Goal: Task Accomplishment & Management: Manage account settings

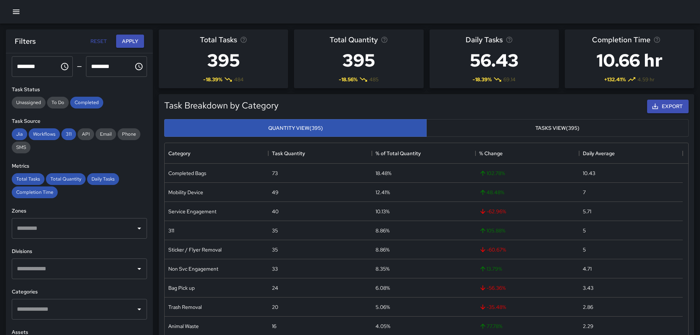
scroll to position [137, 0]
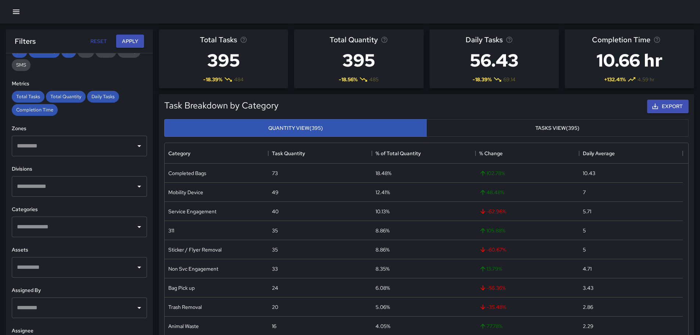
click at [68, 231] on input "text" at bounding box center [74, 227] width 118 height 14
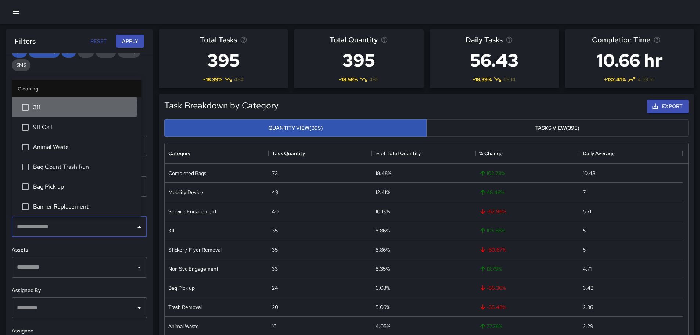
click at [41, 107] on span "311" at bounding box center [84, 107] width 103 height 9
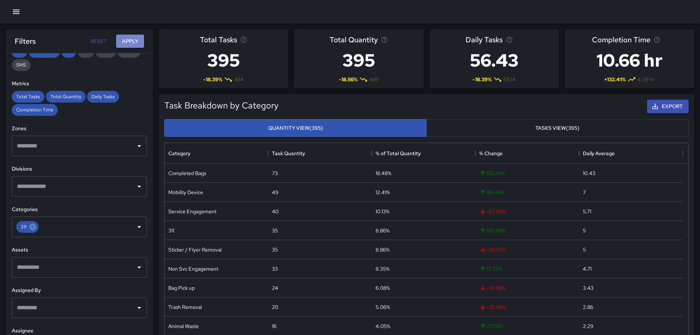
click at [128, 38] on button "Apply" at bounding box center [130, 42] width 28 height 14
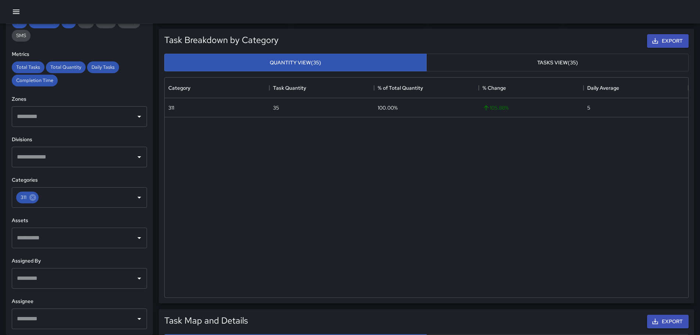
scroll to position [184, 0]
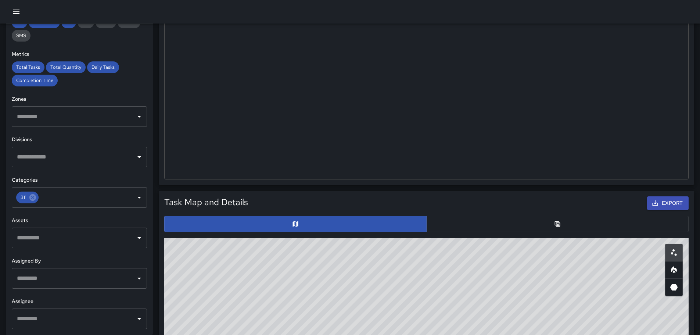
click at [460, 219] on button "button" at bounding box center [557, 224] width 262 height 16
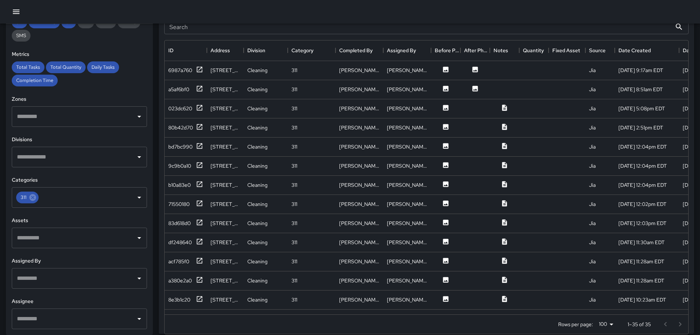
scroll to position [331, 0]
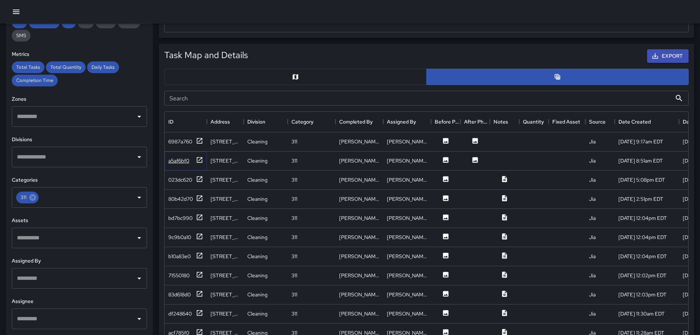
click at [176, 158] on div "a5af6bf0" at bounding box center [178, 160] width 21 height 7
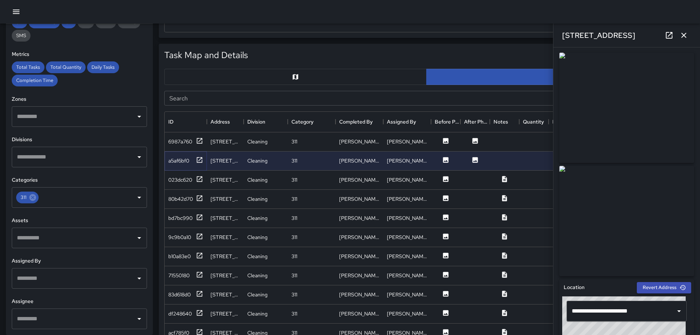
scroll to position [0, 0]
click at [178, 144] on div "6987a760" at bounding box center [180, 141] width 24 height 7
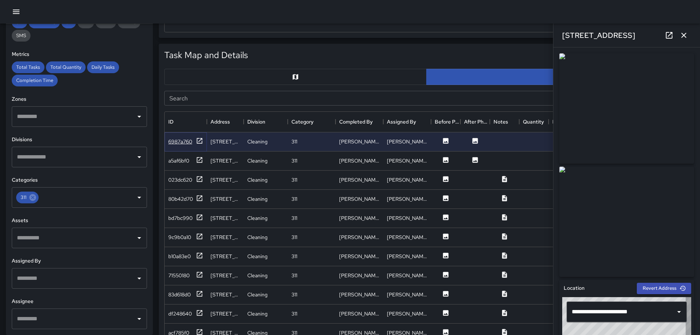
type input "**********"
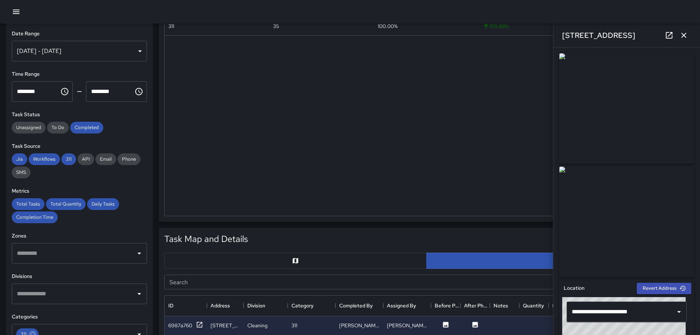
click at [15, 6] on button "button" at bounding box center [16, 11] width 15 height 15
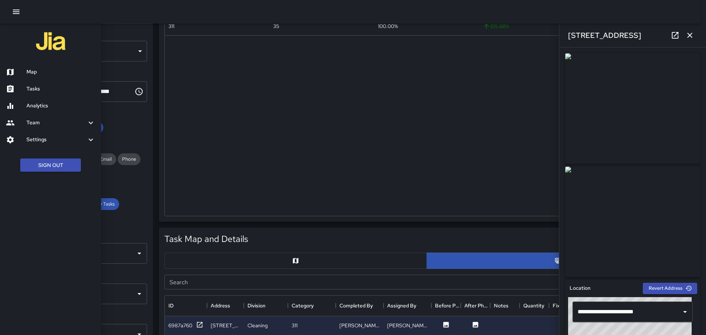
click at [56, 74] on h6 "Map" at bounding box center [60, 72] width 69 height 8
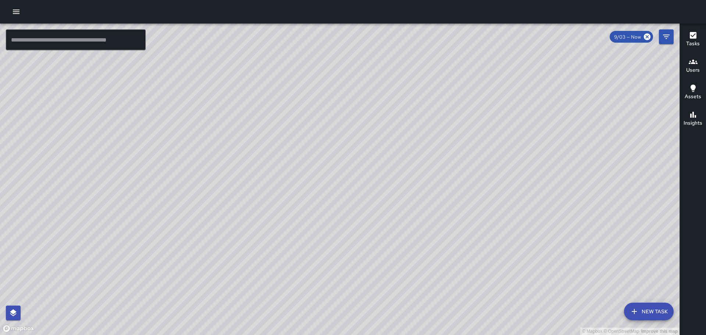
click at [14, 15] on icon "button" at bounding box center [16, 11] width 9 height 9
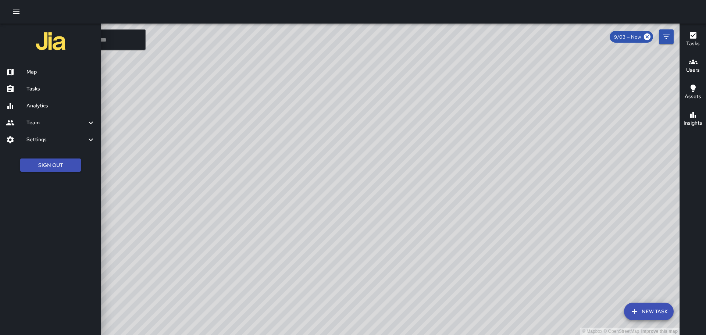
click at [42, 86] on h6 "Tasks" at bounding box center [60, 89] width 69 height 8
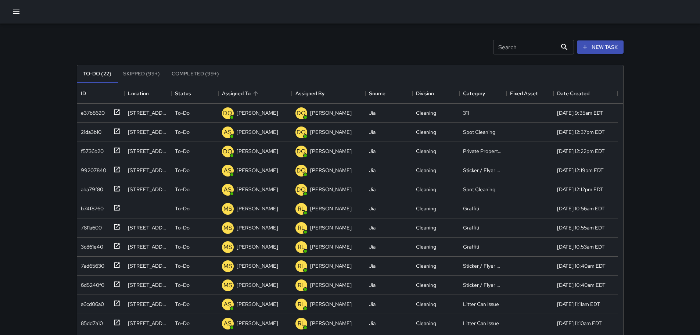
scroll to position [37, 0]
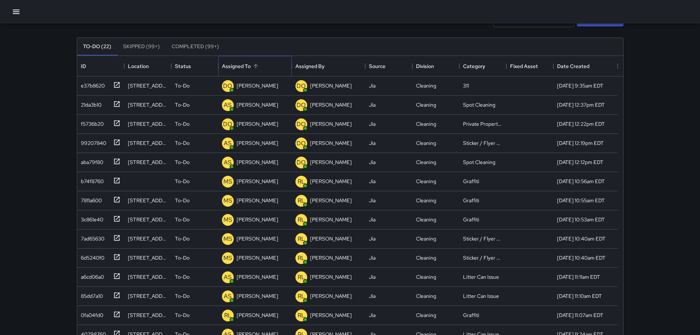
click at [227, 70] on div "Assigned To" at bounding box center [236, 66] width 29 height 21
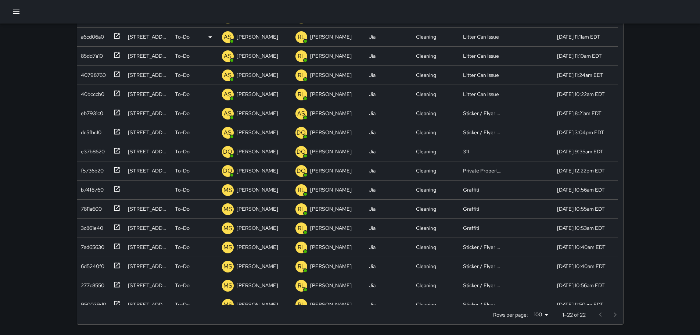
scroll to position [110, 0]
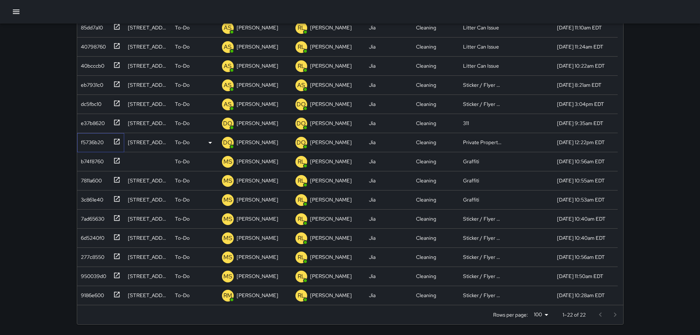
click at [86, 141] on div "f5736b20" at bounding box center [91, 141] width 26 height 10
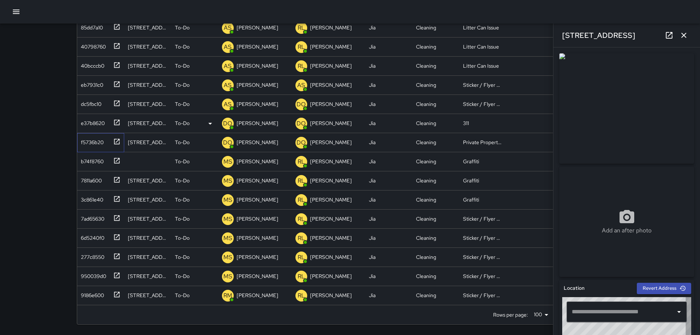
type input "**********"
click at [86, 121] on div "e37b8620" at bounding box center [91, 122] width 27 height 10
click at [92, 104] on div "dc5fbc10" at bounding box center [90, 102] width 24 height 10
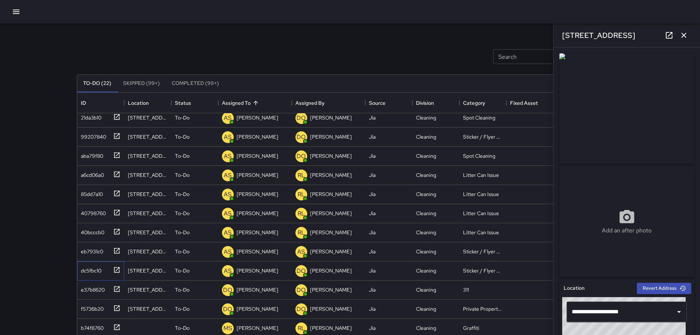
scroll to position [130, 0]
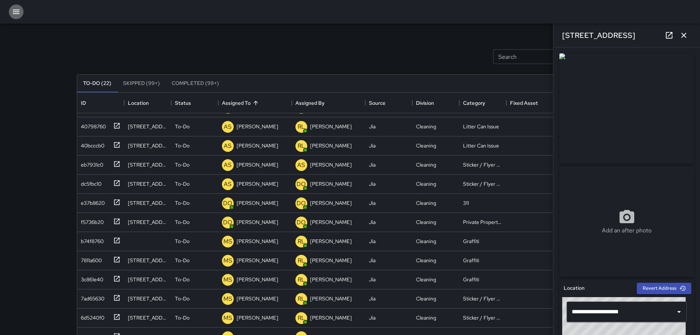
click at [17, 17] on button "button" at bounding box center [16, 11] width 15 height 15
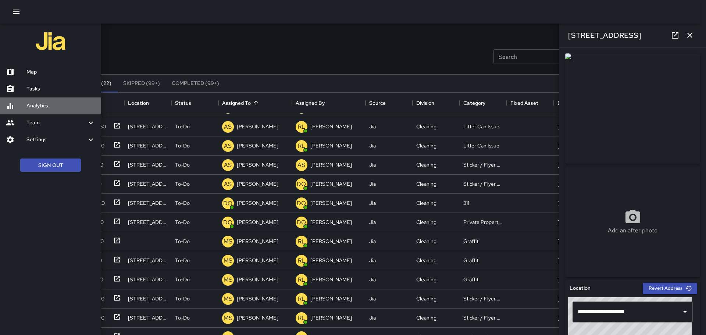
click at [32, 102] on h6 "Analytics" at bounding box center [60, 106] width 69 height 8
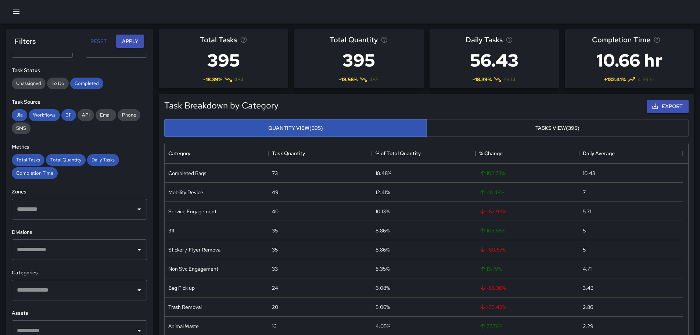
scroll to position [214, 518]
click at [76, 287] on input "text" at bounding box center [74, 290] width 118 height 14
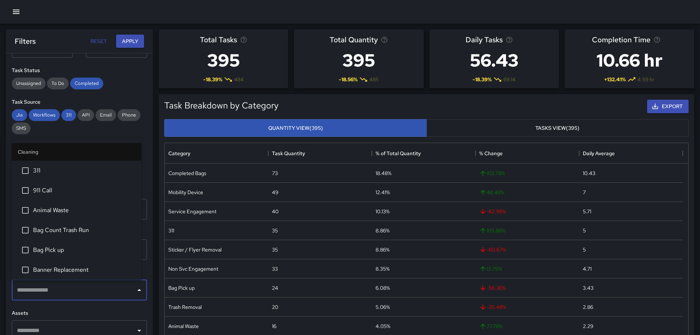
click at [65, 173] on span "311" at bounding box center [84, 170] width 103 height 9
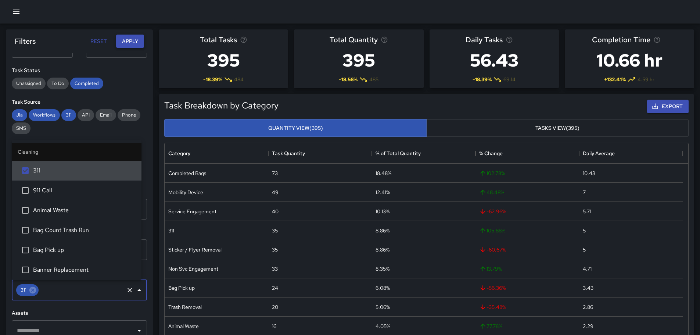
click at [128, 47] on button "Apply" at bounding box center [130, 42] width 28 height 14
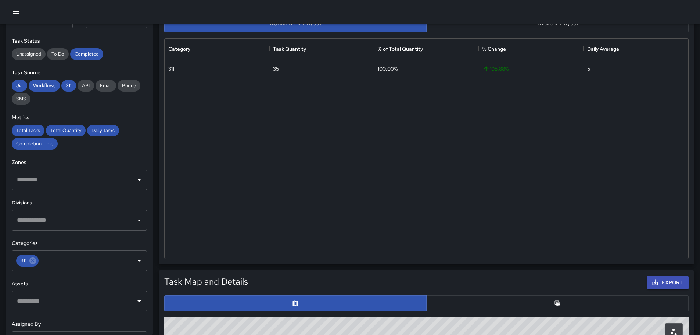
scroll to position [184, 0]
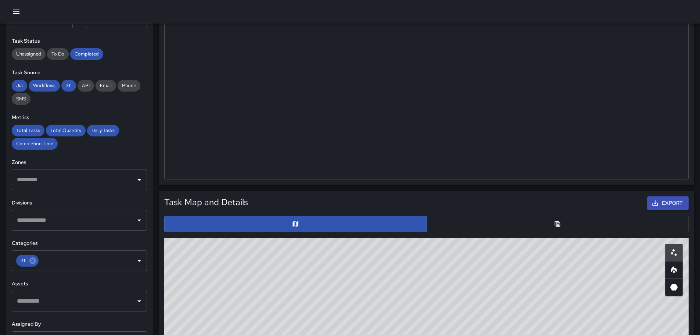
click at [494, 231] on button "button" at bounding box center [557, 224] width 262 height 16
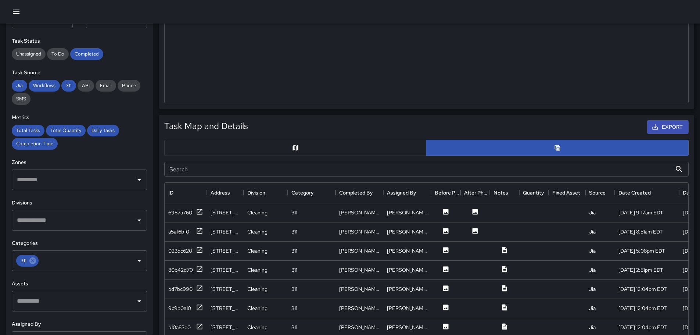
scroll to position [368, 0]
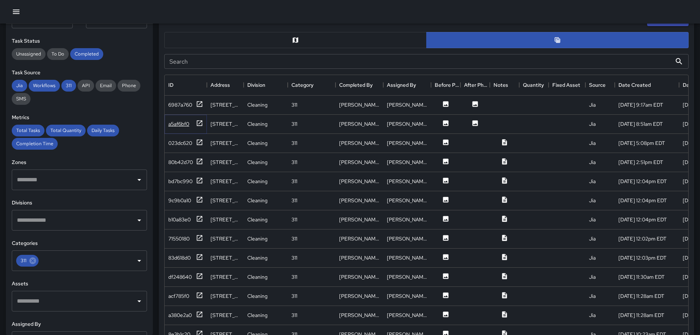
click at [169, 124] on div "a5af6bf0" at bounding box center [178, 123] width 21 height 7
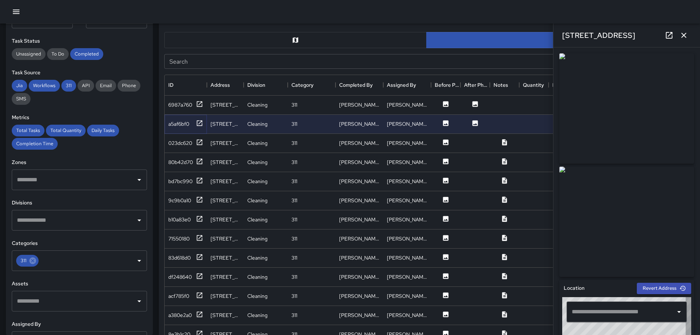
type input "**********"
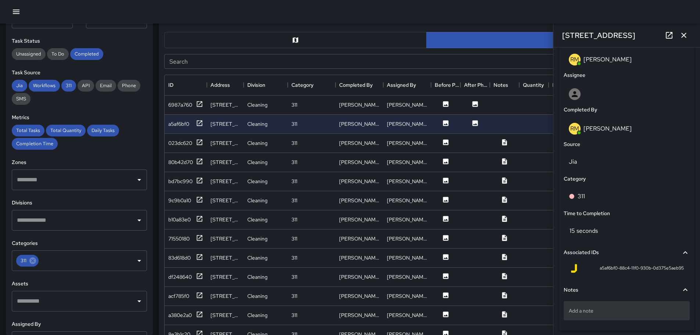
scroll to position [425, 0]
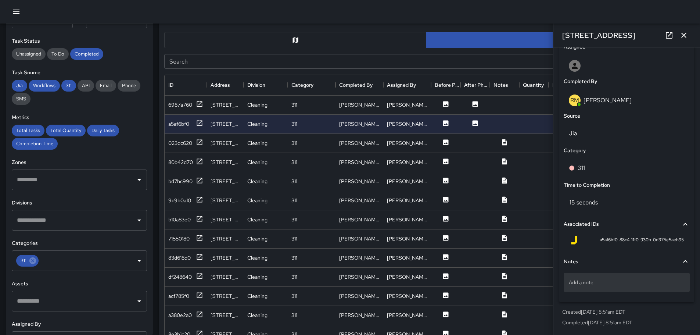
click at [642, 285] on p "Add a note" at bounding box center [627, 282] width 116 height 7
type textarea "**********"
click at [642, 297] on div "**********" at bounding box center [627, 284] width 126 height 28
click at [178, 103] on div "6987a760" at bounding box center [180, 104] width 24 height 7
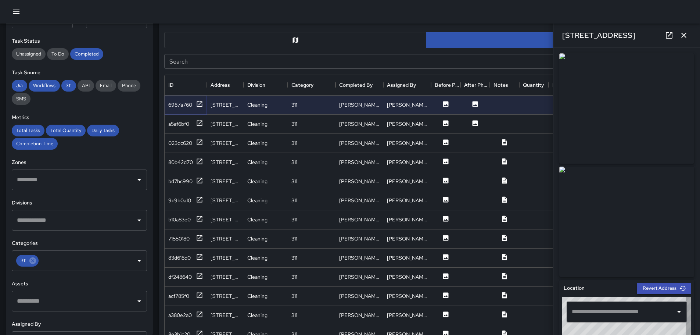
type input "**********"
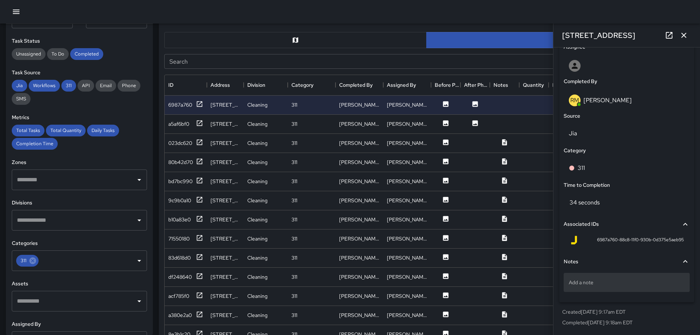
click at [613, 291] on div "Add a note" at bounding box center [627, 282] width 126 height 19
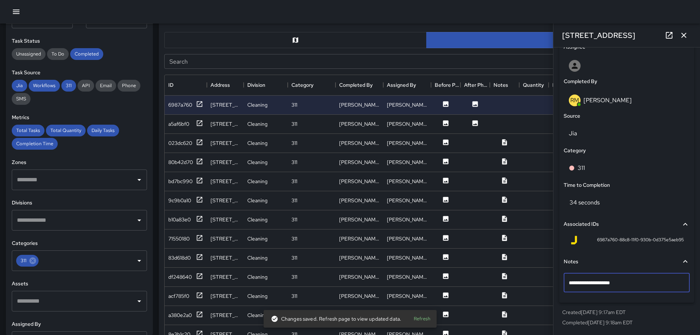
type textarea "**********"
click at [600, 295] on div "**********" at bounding box center [627, 284] width 126 height 28
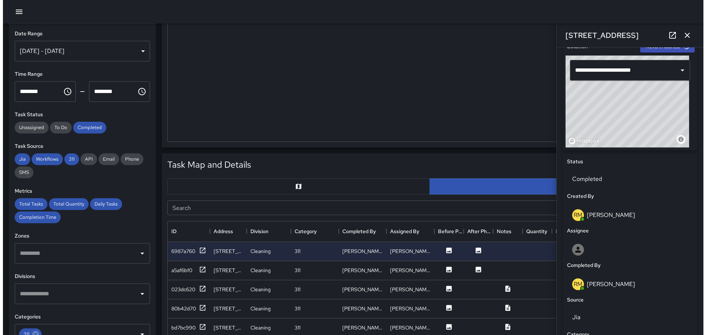
scroll to position [221, 0]
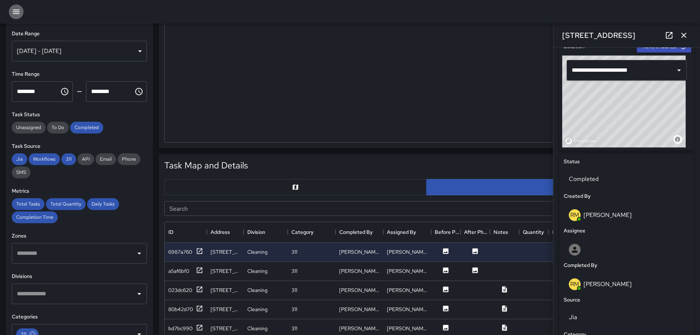
click at [10, 10] on button "button" at bounding box center [16, 11] width 15 height 15
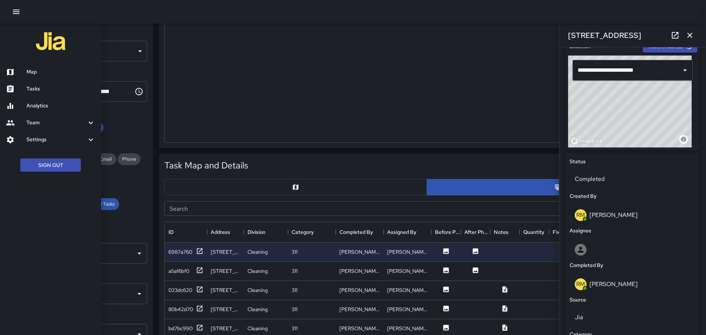
click at [44, 88] on h6 "Tasks" at bounding box center [60, 89] width 69 height 8
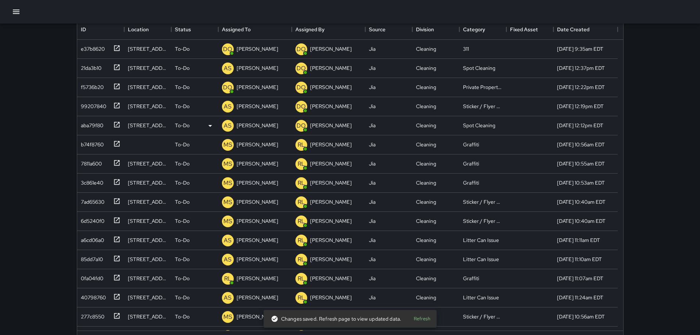
scroll to position [62, 0]
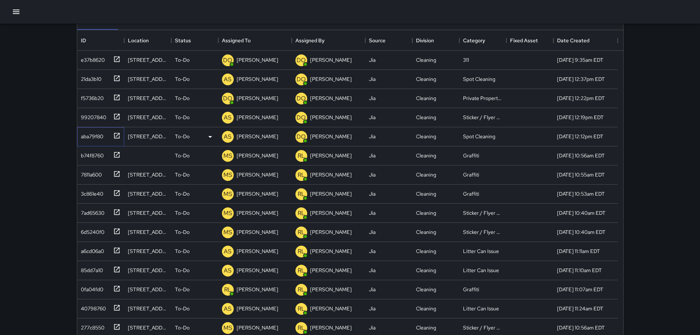
click at [86, 134] on div "aba79f80" at bounding box center [90, 135] width 25 height 10
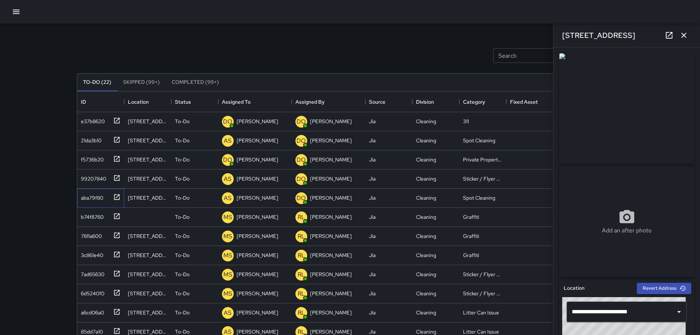
scroll to position [0, 0]
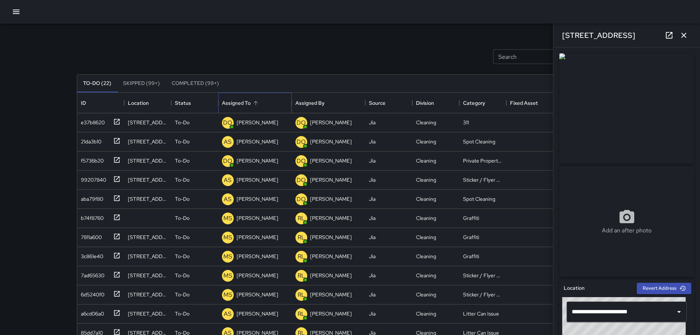
click at [241, 102] on div "Assigned To" at bounding box center [236, 103] width 29 height 21
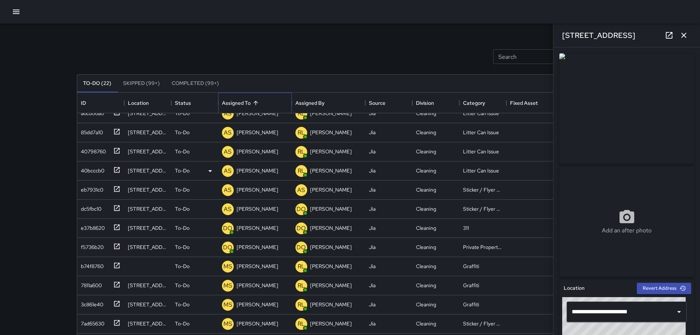
scroll to position [130, 0]
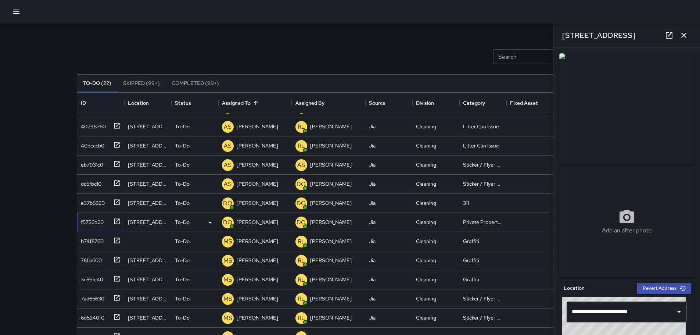
click at [91, 221] on div "f5736b20" at bounding box center [91, 220] width 26 height 10
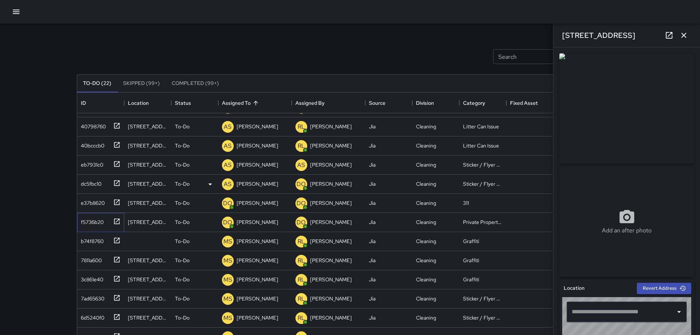
type input "**********"
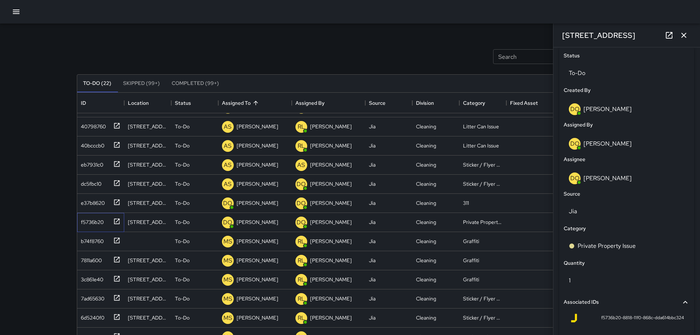
scroll to position [305, 0]
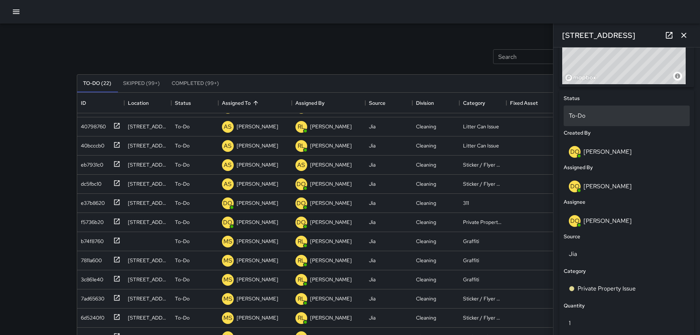
click at [599, 116] on p "To-Do" at bounding box center [627, 115] width 116 height 9
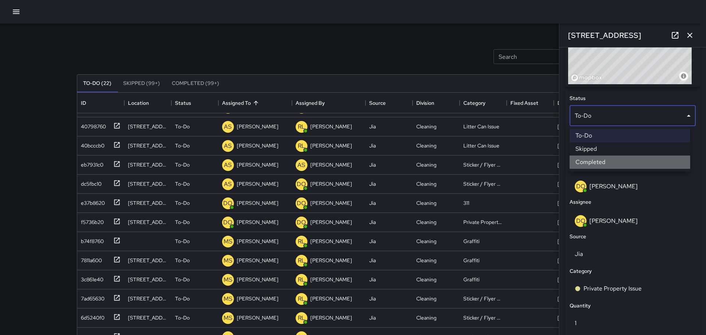
click at [599, 161] on li "Completed" at bounding box center [629, 162] width 121 height 13
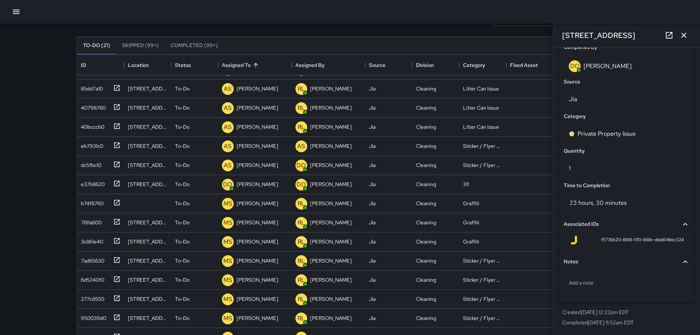
scroll to position [99, 0]
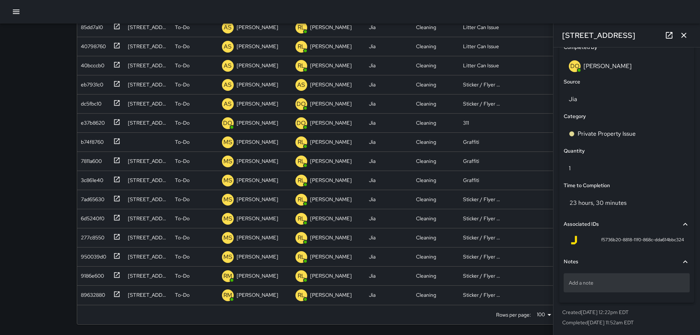
click at [619, 278] on div "Add a note" at bounding box center [627, 282] width 126 height 19
type textarea "**********"
click at [637, 301] on div "Status Completed Created By DO [PERSON_NAME] Assigned By DO [PERSON_NAME] DO [P…" at bounding box center [627, 102] width 135 height 402
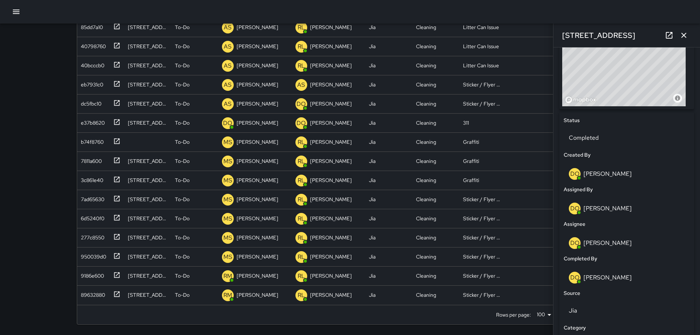
scroll to position [274, 0]
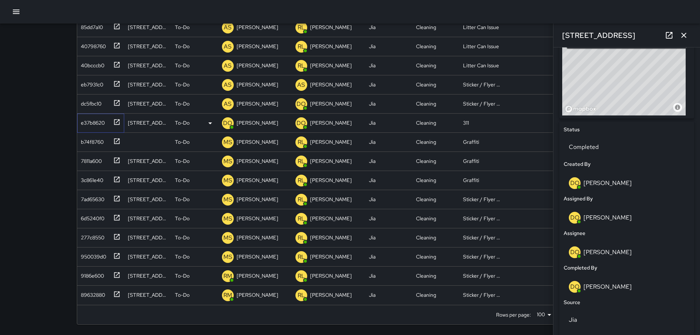
click at [83, 123] on div "e37b8620" at bounding box center [91, 121] width 27 height 10
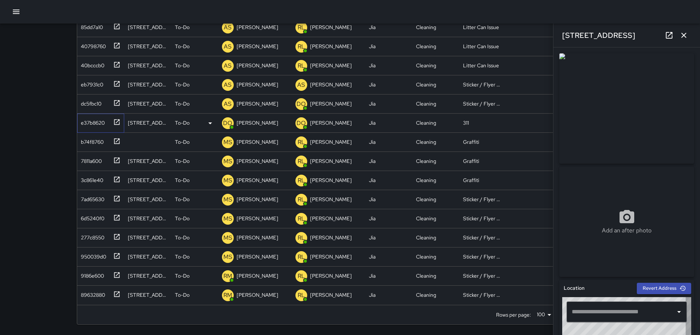
type input "**********"
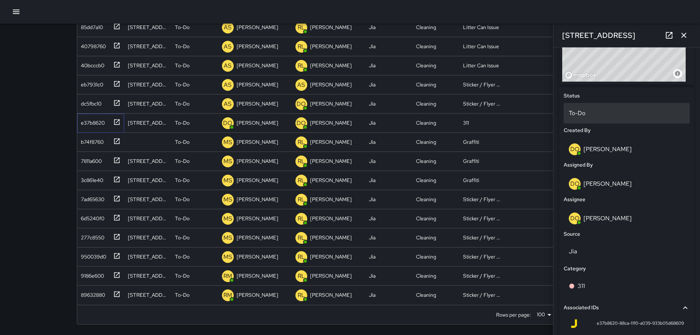
scroll to position [307, 0]
click at [605, 115] on p "To-Do" at bounding box center [627, 113] width 116 height 9
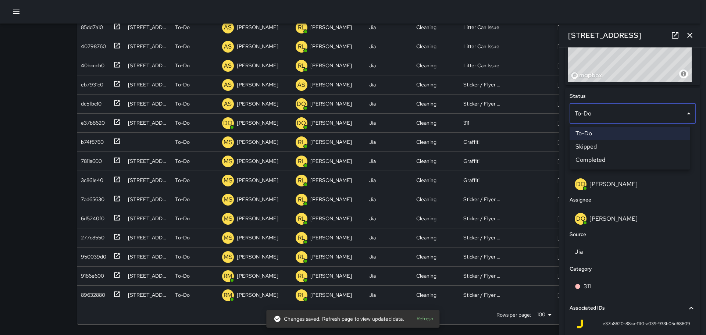
click at [611, 156] on li "Completed" at bounding box center [629, 159] width 121 height 13
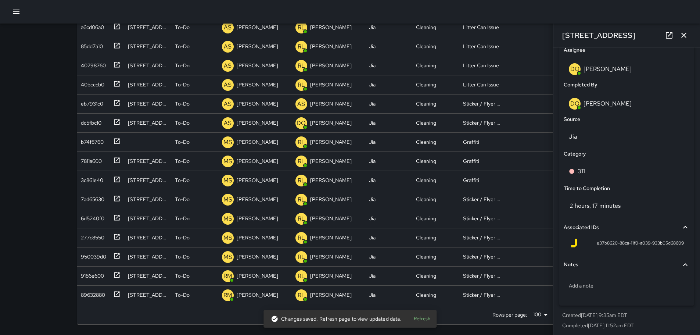
scroll to position [460, 0]
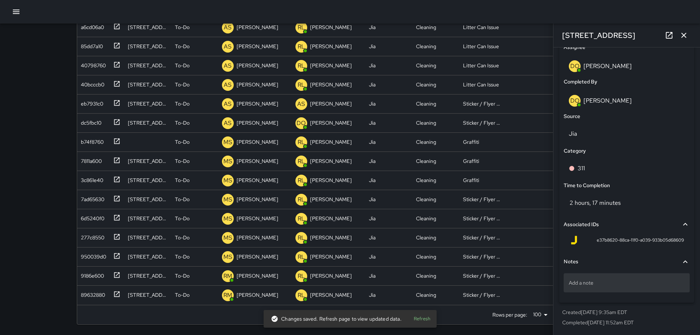
click at [618, 287] on div "Add a note" at bounding box center [627, 282] width 126 height 19
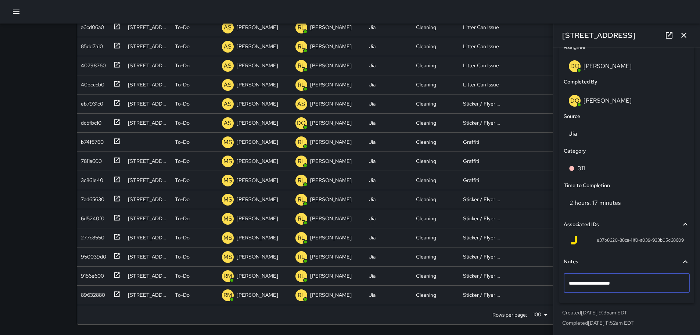
type textarea "**********"
click at [625, 293] on div "Request #25-00556993-DO" at bounding box center [627, 284] width 126 height 28
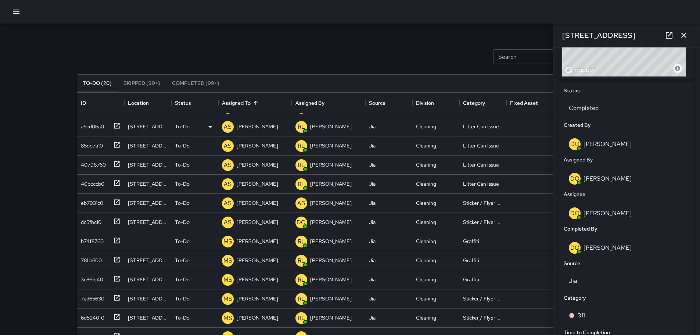
scroll to position [0, 0]
